Goal: Information Seeking & Learning: Learn about a topic

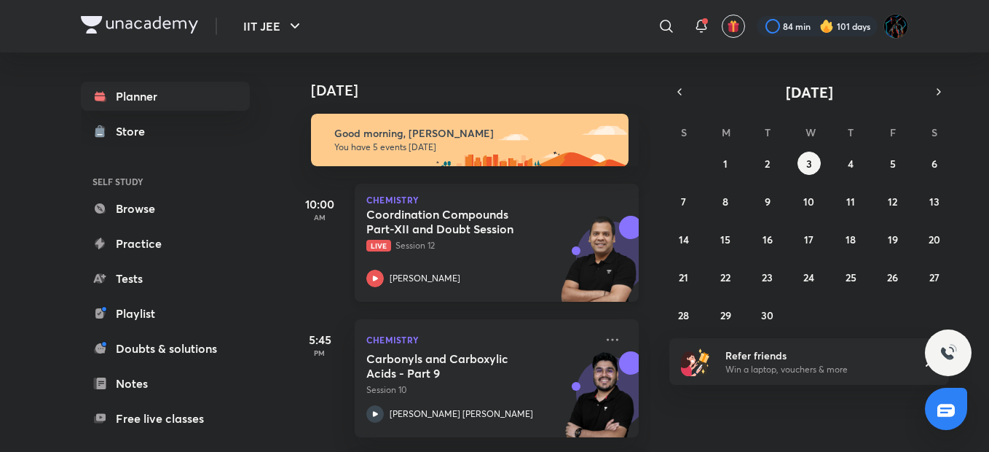
click at [559, 238] on img at bounding box center [599, 266] width 80 height 101
click at [513, 245] on p "Live Session 13" at bounding box center [480, 245] width 229 height 13
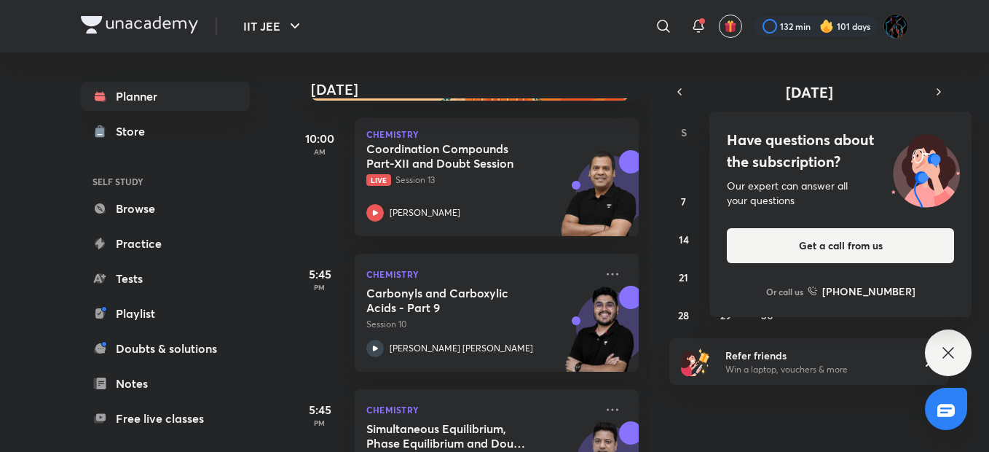
scroll to position [34, 0]
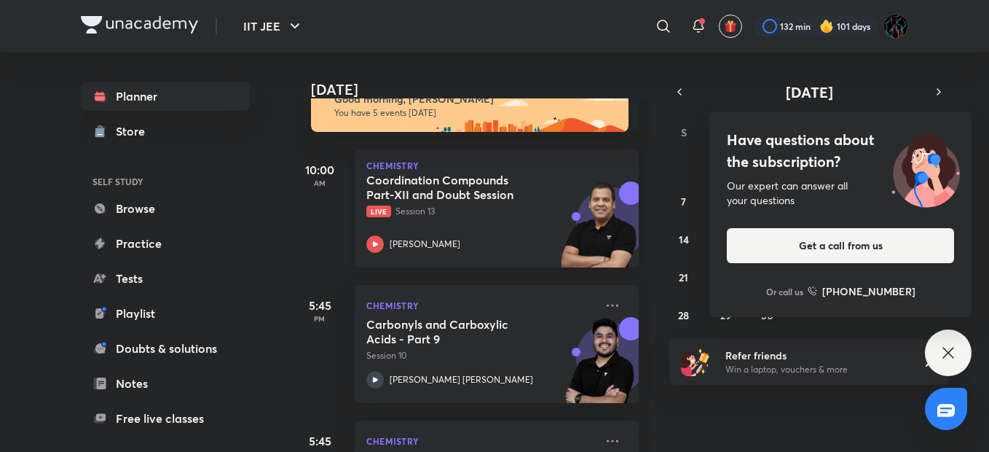
click at [457, 232] on div "Coordination Compounds Part-XII and Doubt Session Live Session 13 [PERSON_NAME]" at bounding box center [480, 213] width 229 height 80
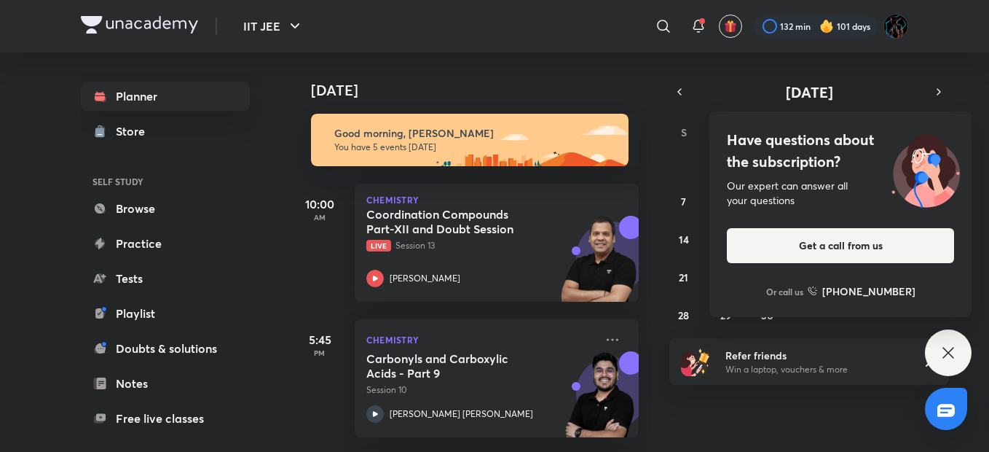
click at [586, 54] on div "[DATE]" at bounding box center [472, 75] width 363 height 47
click at [940, 360] on icon at bounding box center [947, 352] width 17 height 17
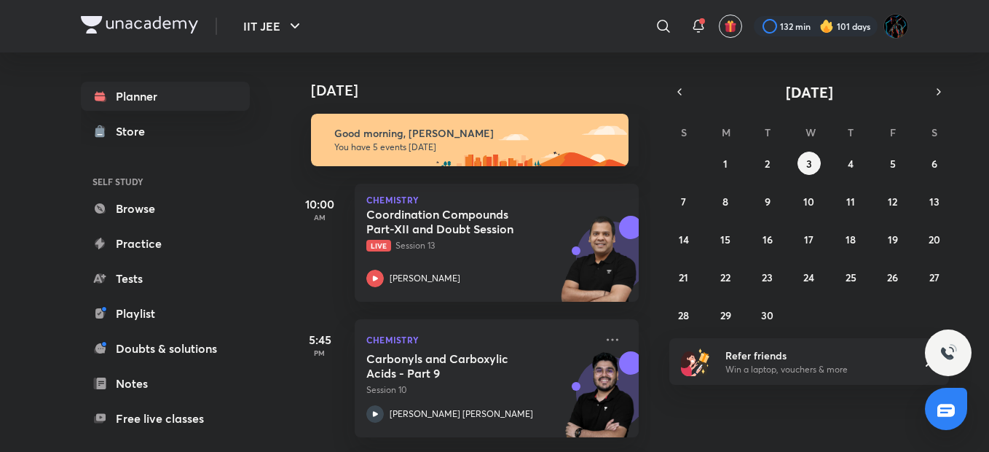
click at [537, 66] on div "[DATE]" at bounding box center [472, 75] width 363 height 47
click at [679, 231] on button "14" at bounding box center [683, 238] width 23 height 23
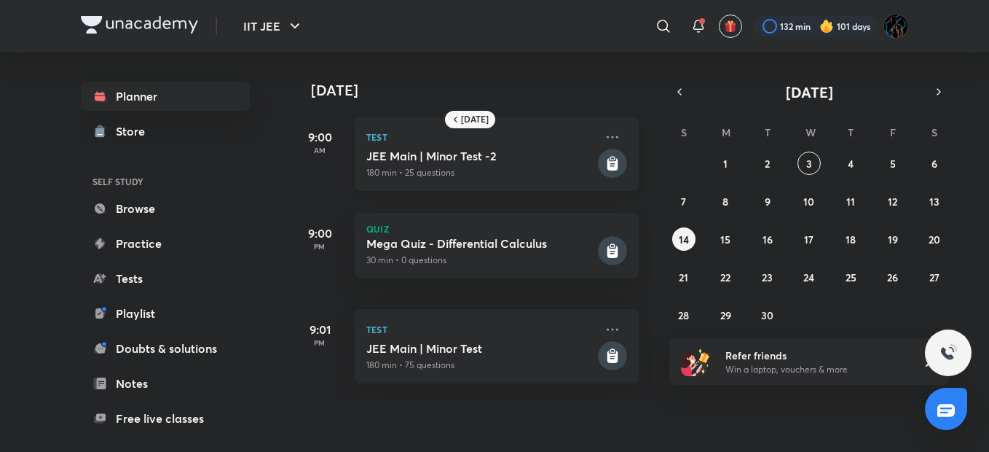
click at [465, 166] on p "180 min • 25 questions" at bounding box center [480, 172] width 229 height 13
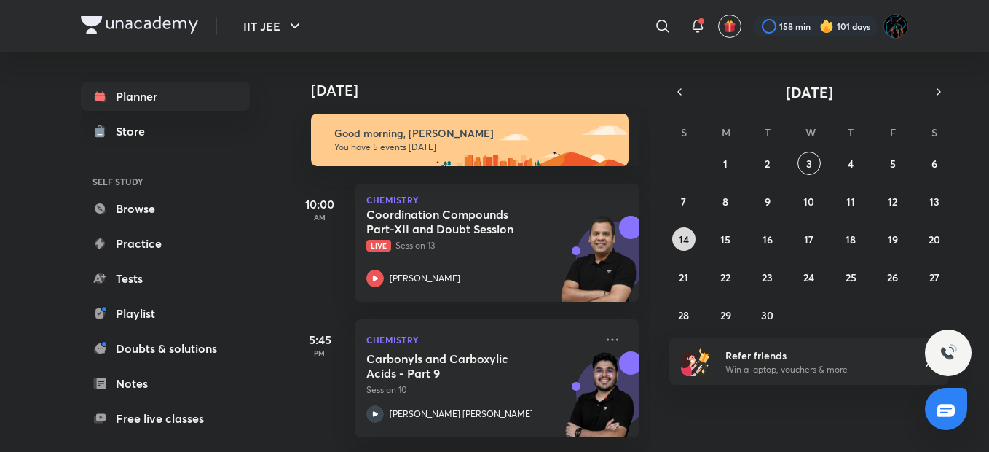
click at [682, 240] on abbr "14" at bounding box center [684, 239] width 10 height 14
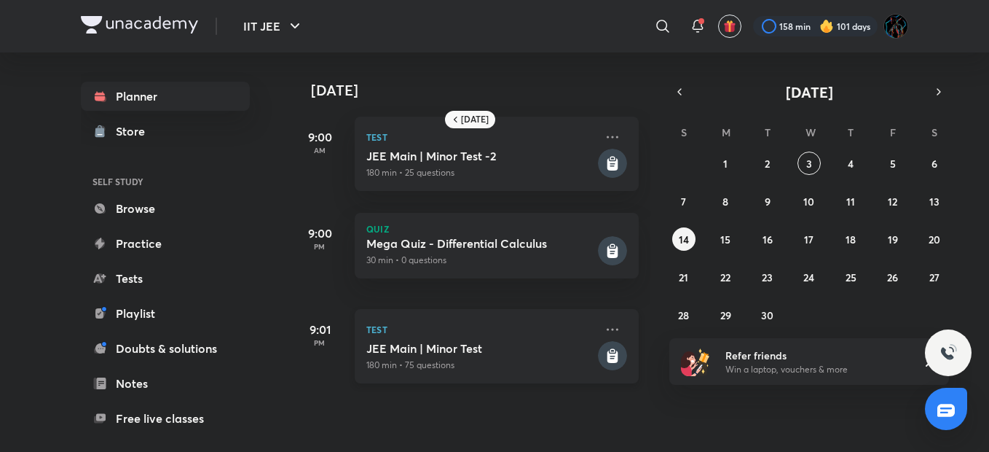
click at [389, 357] on div "JEE Main | Minor Test 180 min • 75 questions" at bounding box center [480, 356] width 229 height 31
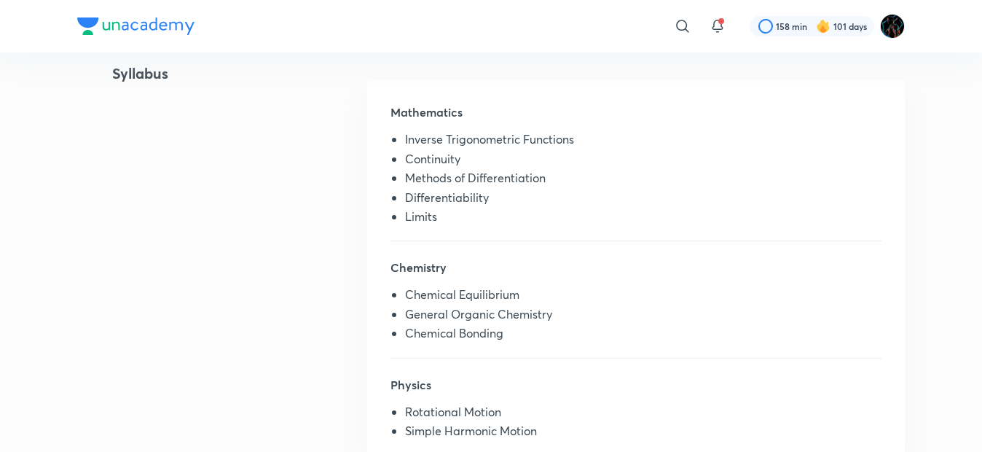
scroll to position [340, 0]
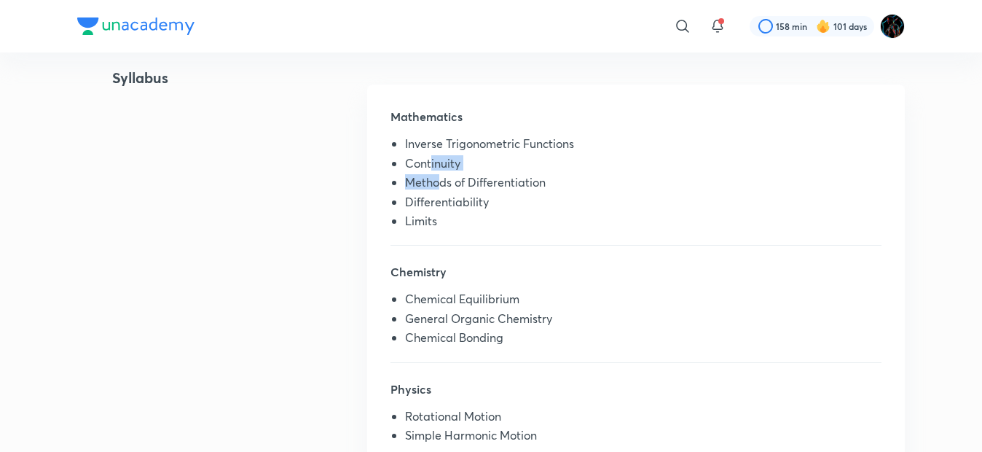
drag, startPoint x: 439, startPoint y: 192, endPoint x: 430, endPoint y: 163, distance: 29.9
click at [430, 163] on ul "Inverse Trigonometric Functions Continuity Methods of Differentiation Different…" at bounding box center [635, 185] width 491 height 96
click at [430, 163] on li "Continuity" at bounding box center [643, 166] width 476 height 19
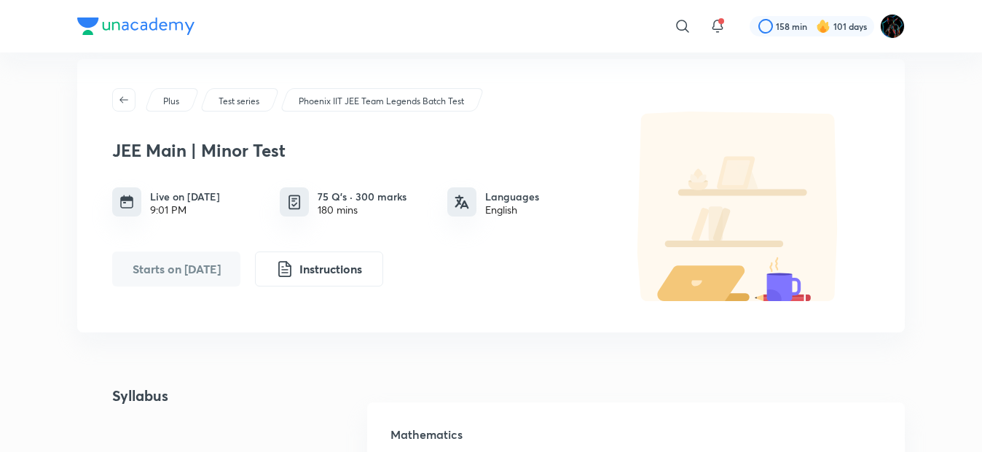
scroll to position [0, 0]
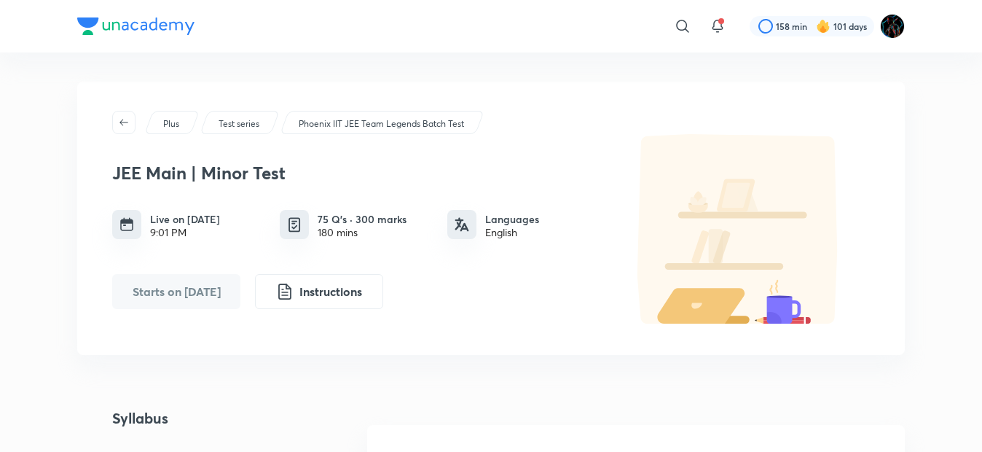
click at [824, 31] on img at bounding box center [823, 26] width 15 height 15
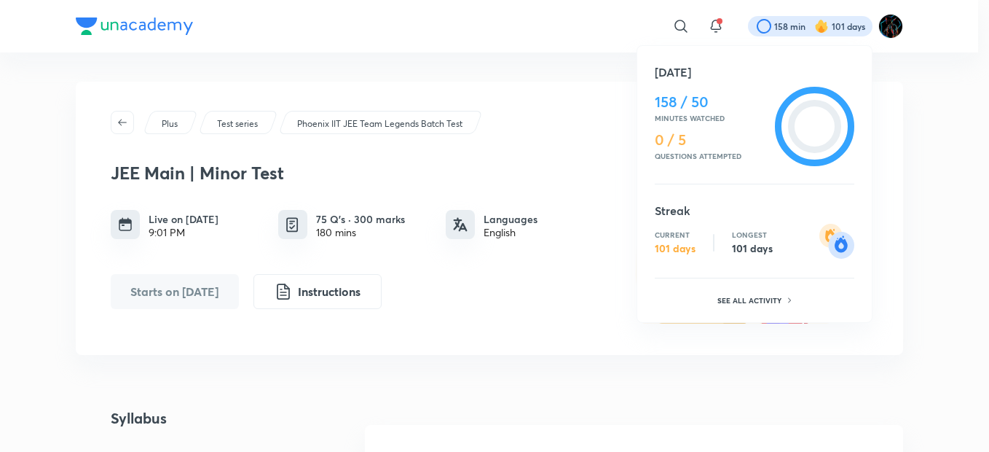
click at [571, 59] on div at bounding box center [494, 226] width 989 height 452
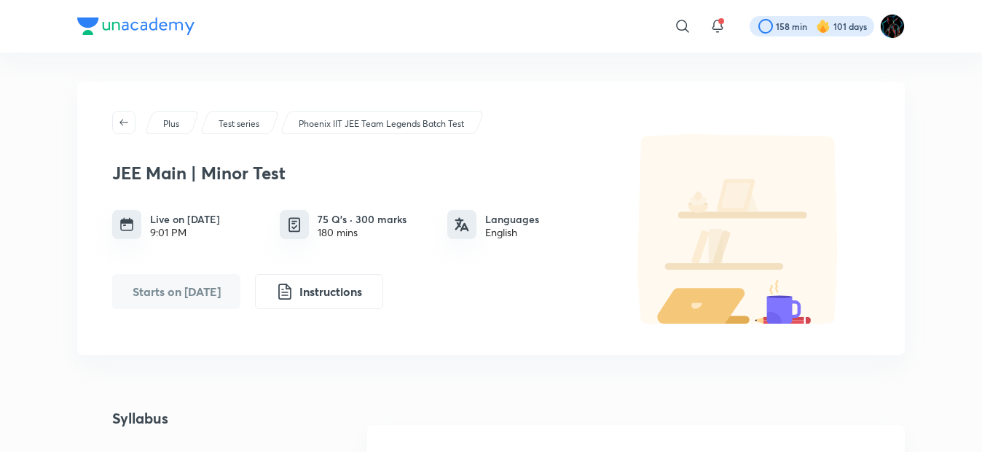
click at [777, 27] on div at bounding box center [811, 26] width 125 height 20
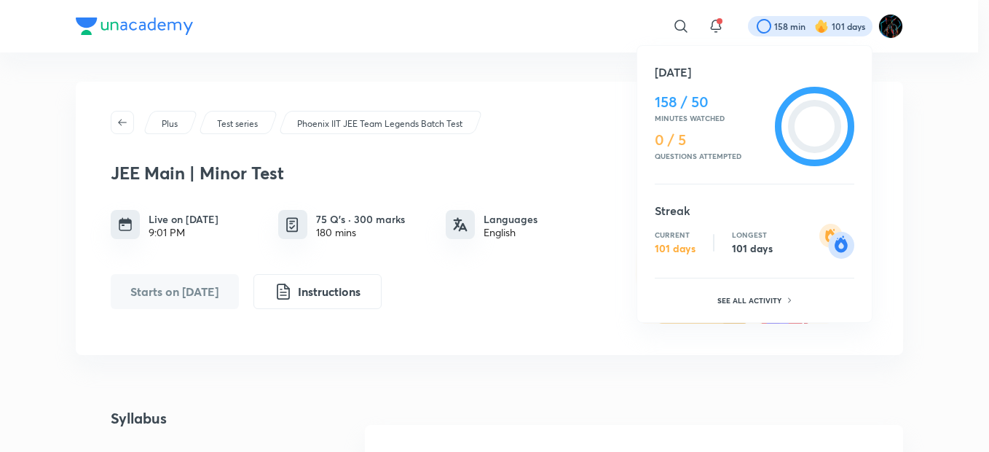
click at [551, 98] on div at bounding box center [494, 226] width 989 height 452
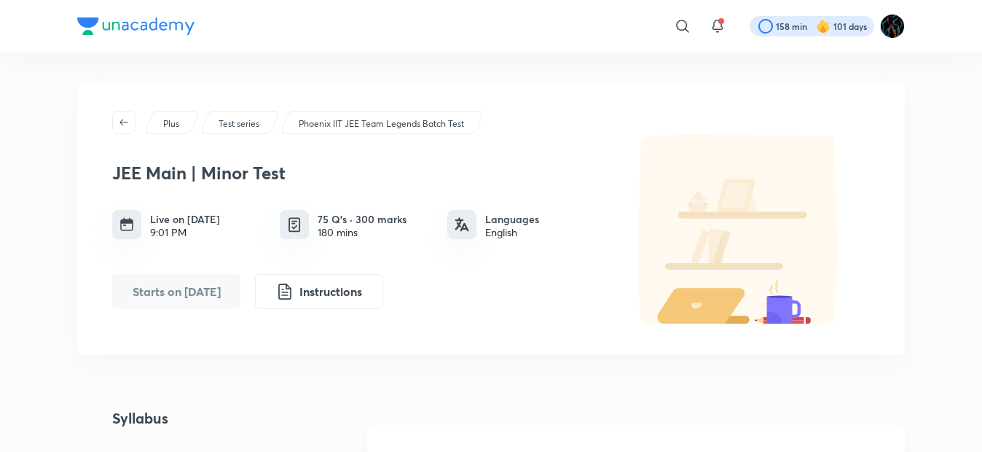
click at [789, 30] on div at bounding box center [811, 26] width 125 height 20
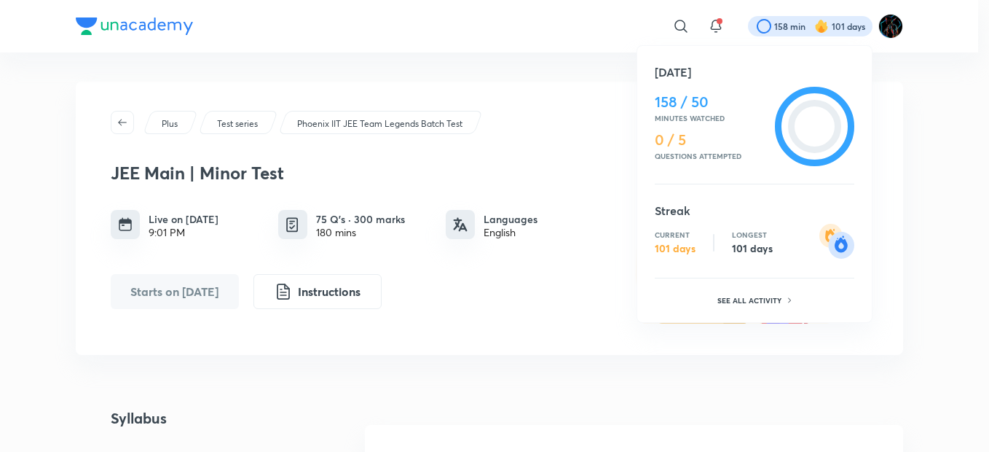
click at [570, 66] on div at bounding box center [494, 226] width 989 height 452
